Goal: Find specific page/section: Find specific page/section

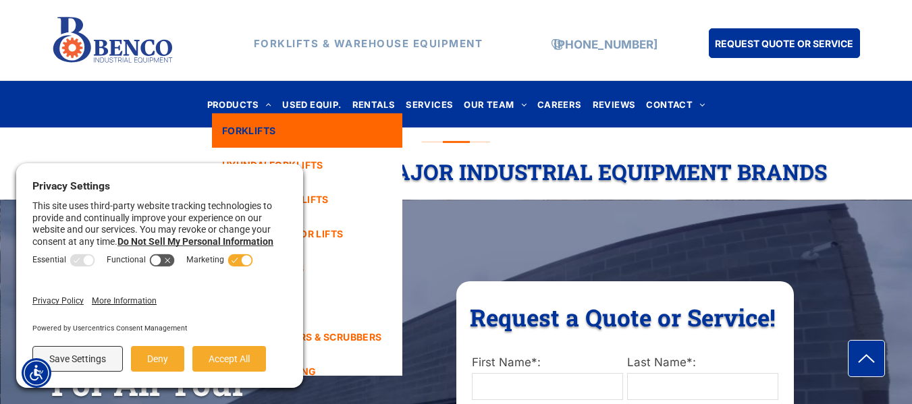
click at [241, 126] on span "FORKLIFTS" at bounding box center [249, 131] width 54 height 14
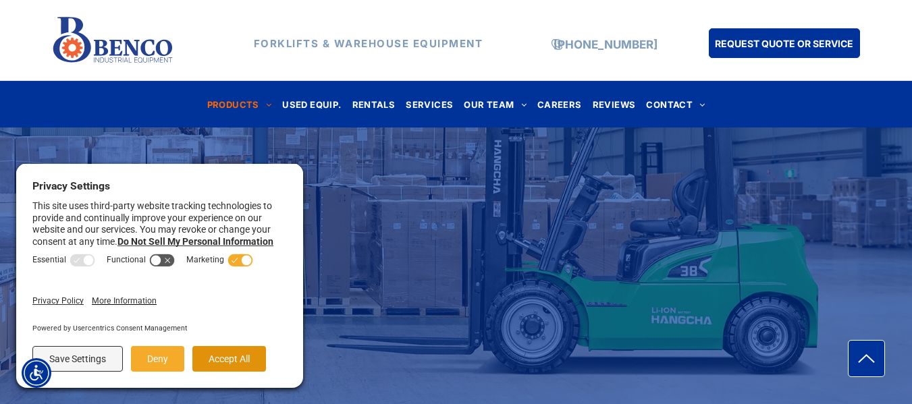
click at [229, 354] on button "Accept All" at bounding box center [229, 359] width 74 height 26
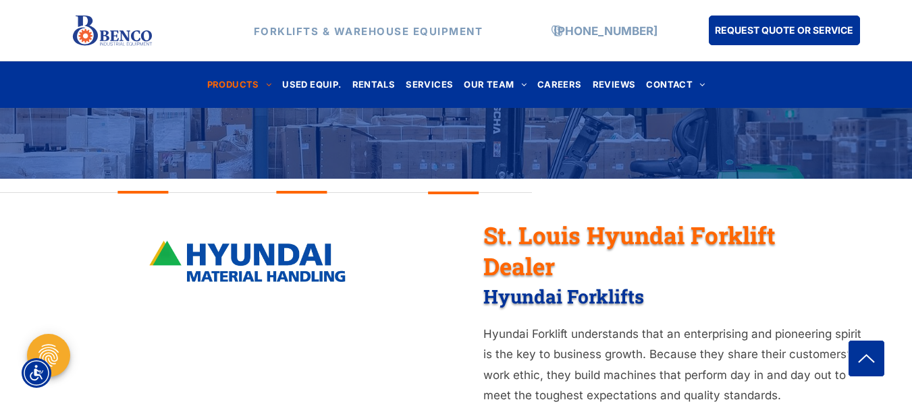
scroll to position [338, 0]
